Goal: Task Accomplishment & Management: Manage account settings

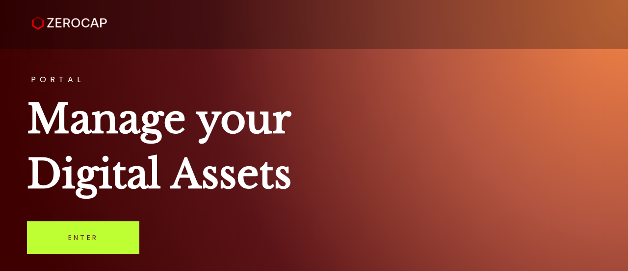
click at [90, 232] on link "Enter" at bounding box center [83, 237] width 112 height 32
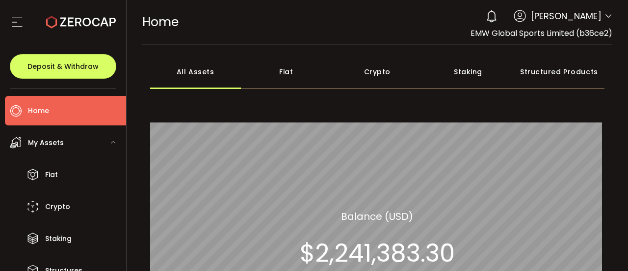
scroll to position [212, 0]
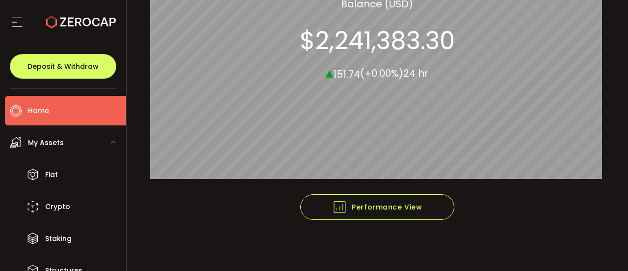
click at [126, 224] on ul "Home Trading My Assets Fiat Crypto Staking Structures Transfers Reporting Prefe…" at bounding box center [63, 179] width 126 height 182
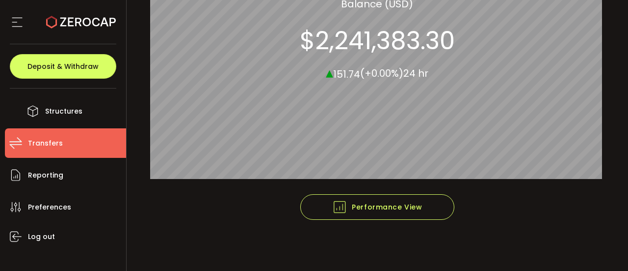
click at [48, 143] on span "Transfers" at bounding box center [45, 143] width 35 height 14
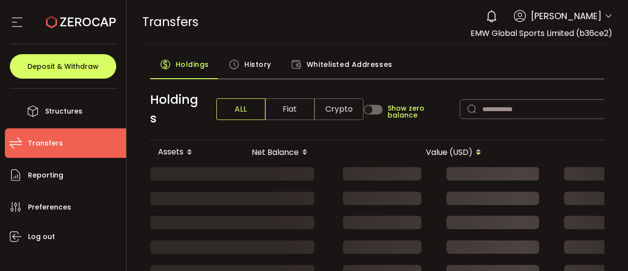
click at [254, 66] on span "History" at bounding box center [258, 64] width 27 height 20
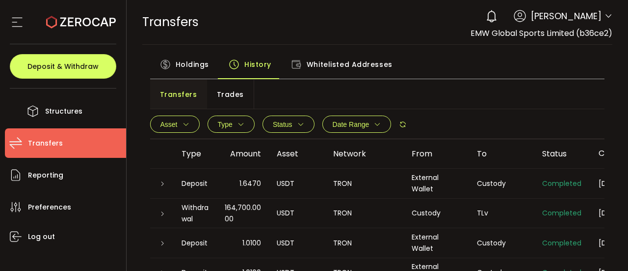
drag, startPoint x: 625, startPoint y: 136, endPoint x: 627, endPoint y: 148, distance: 11.9
click at [627, 148] on section "PDF is being processed and will download to your computer TRANSFERS Buy Power $…" at bounding box center [378, 135] width 502 height 271
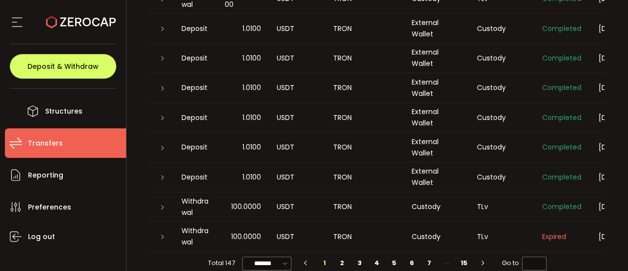
scroll to position [0, 87]
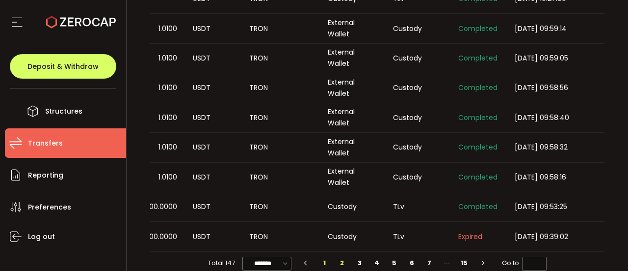
click at [342, 265] on li "2" at bounding box center [343, 263] width 18 height 14
type input "*"
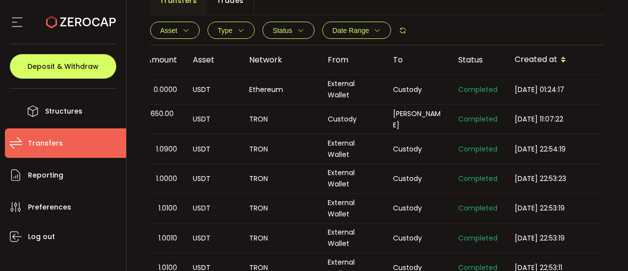
scroll to position [214, 0]
